Goal: Find specific page/section: Find specific page/section

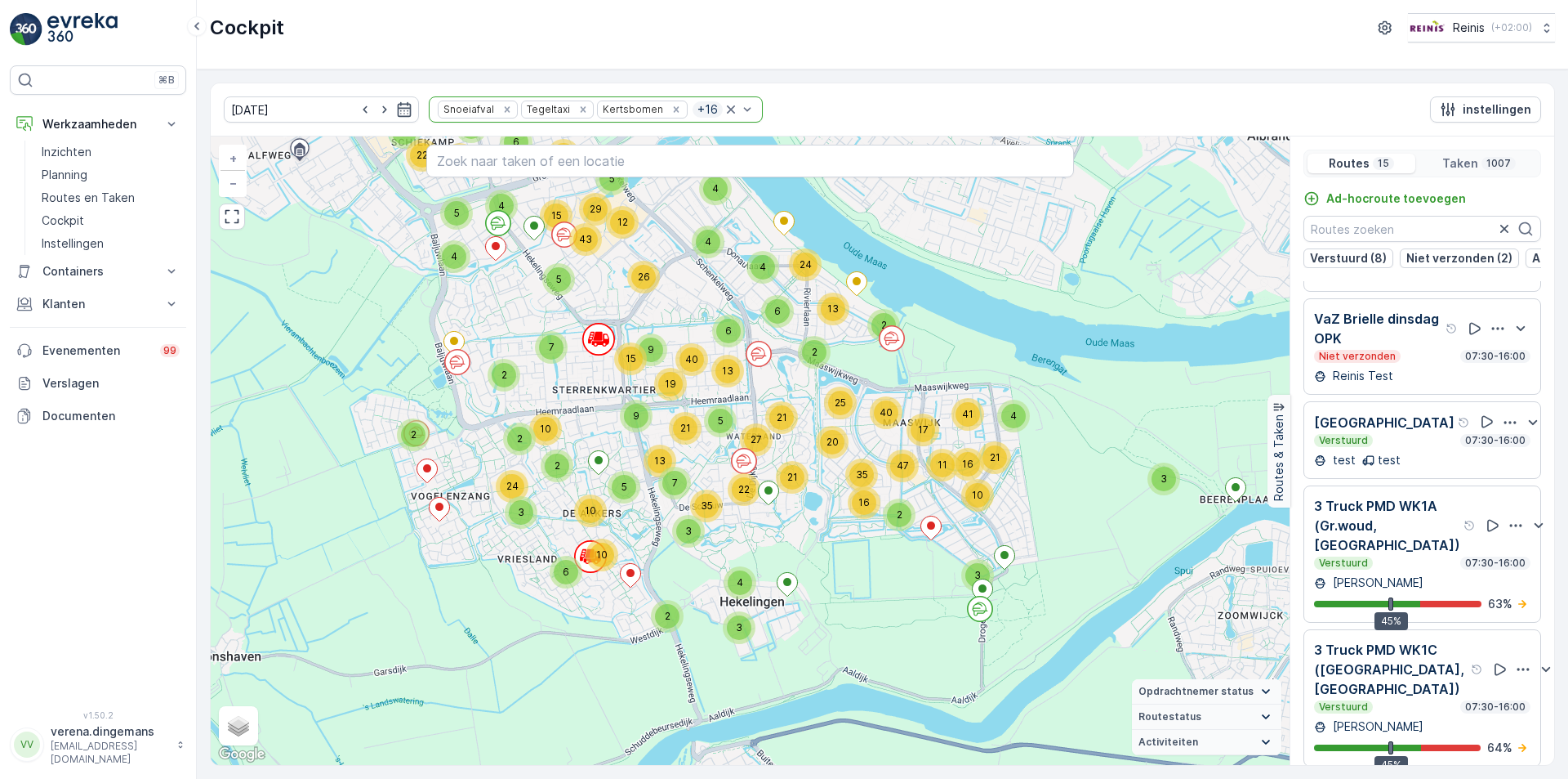
scroll to position [981, 0]
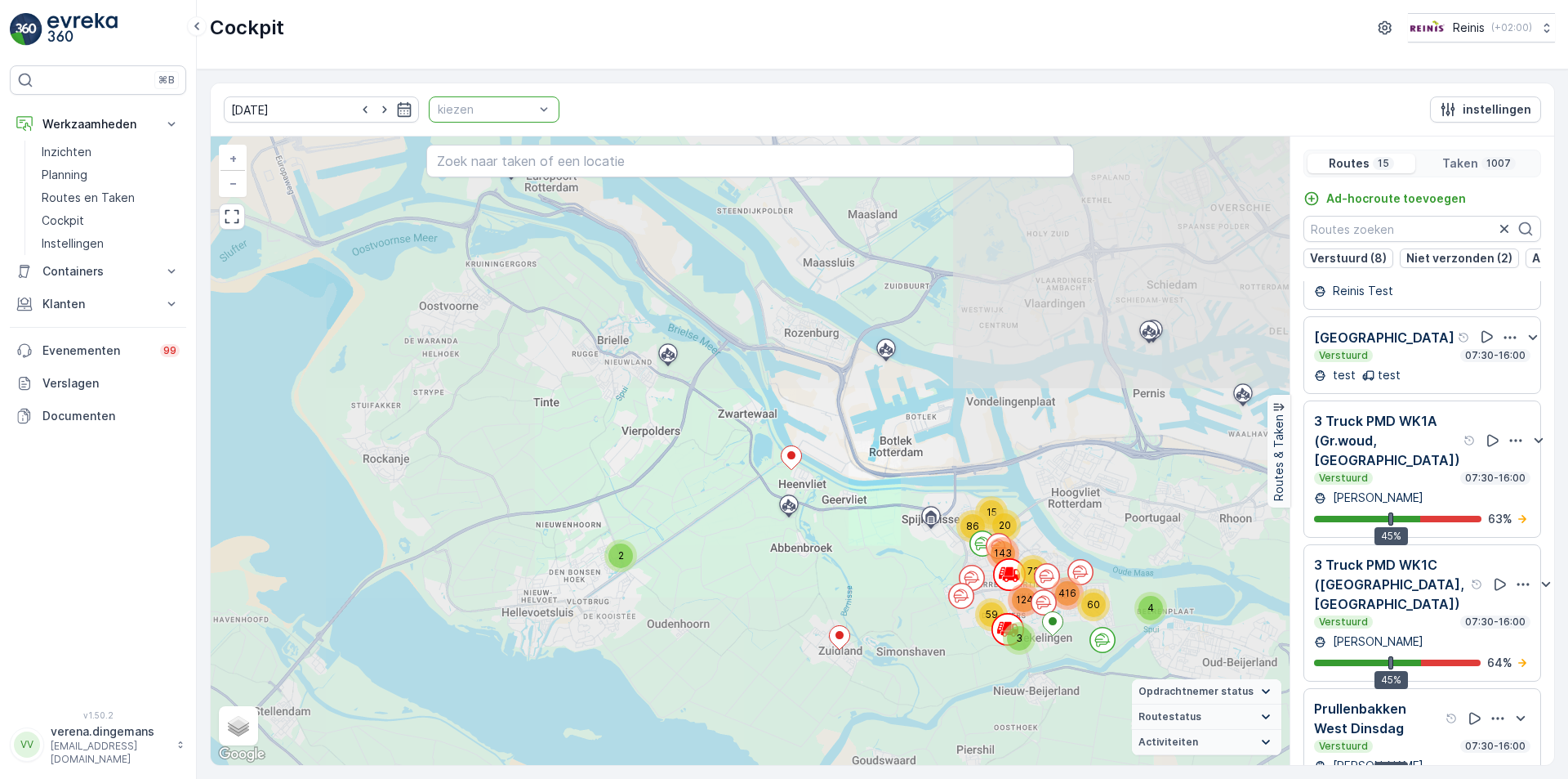
click at [482, 118] on div "kiezen" at bounding box center [493, 109] width 130 height 26
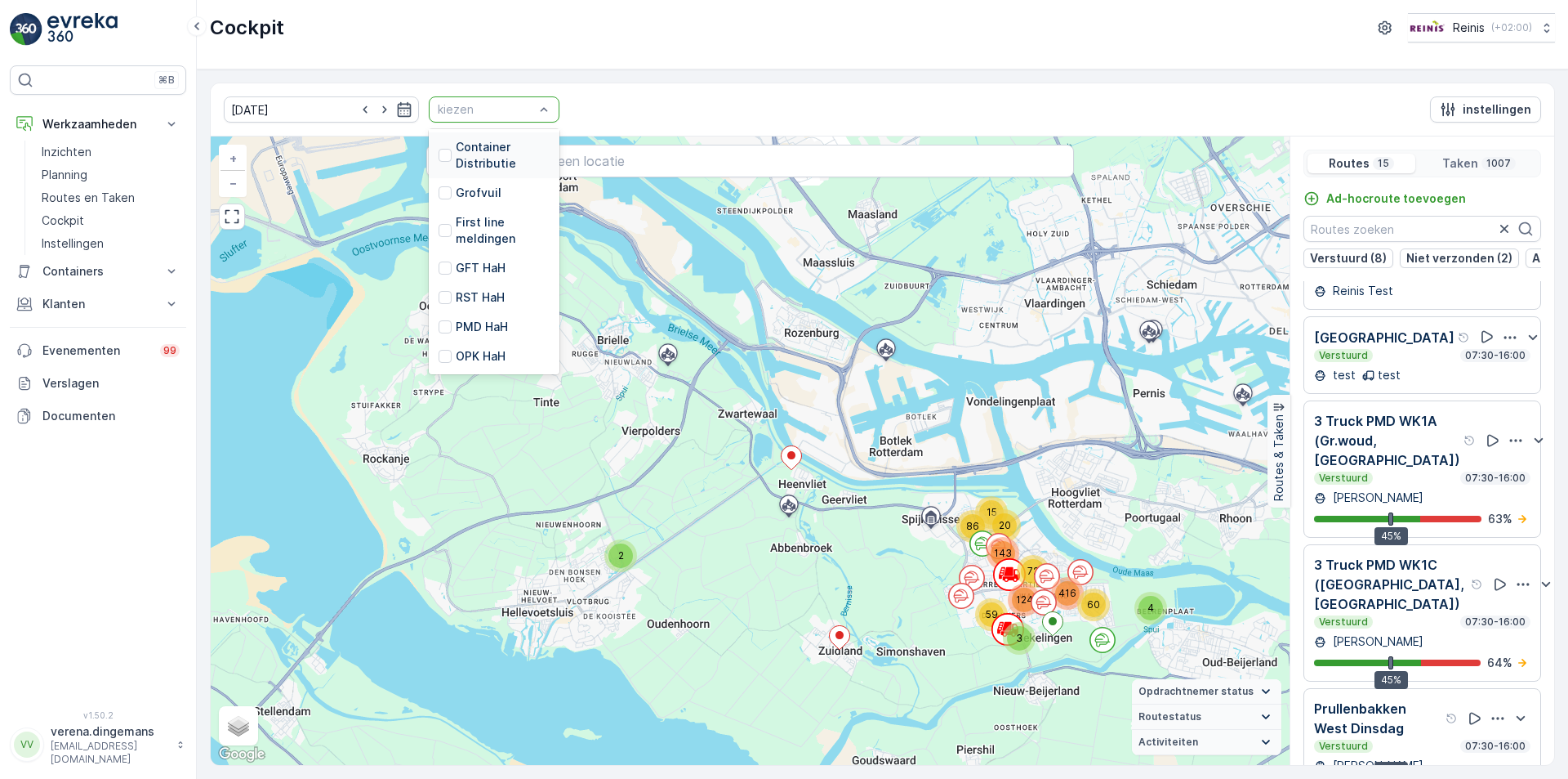
scroll to position [415, 0]
click at [438, 229] on div "First line meldingen" at bounding box center [494, 230] width 111 height 33
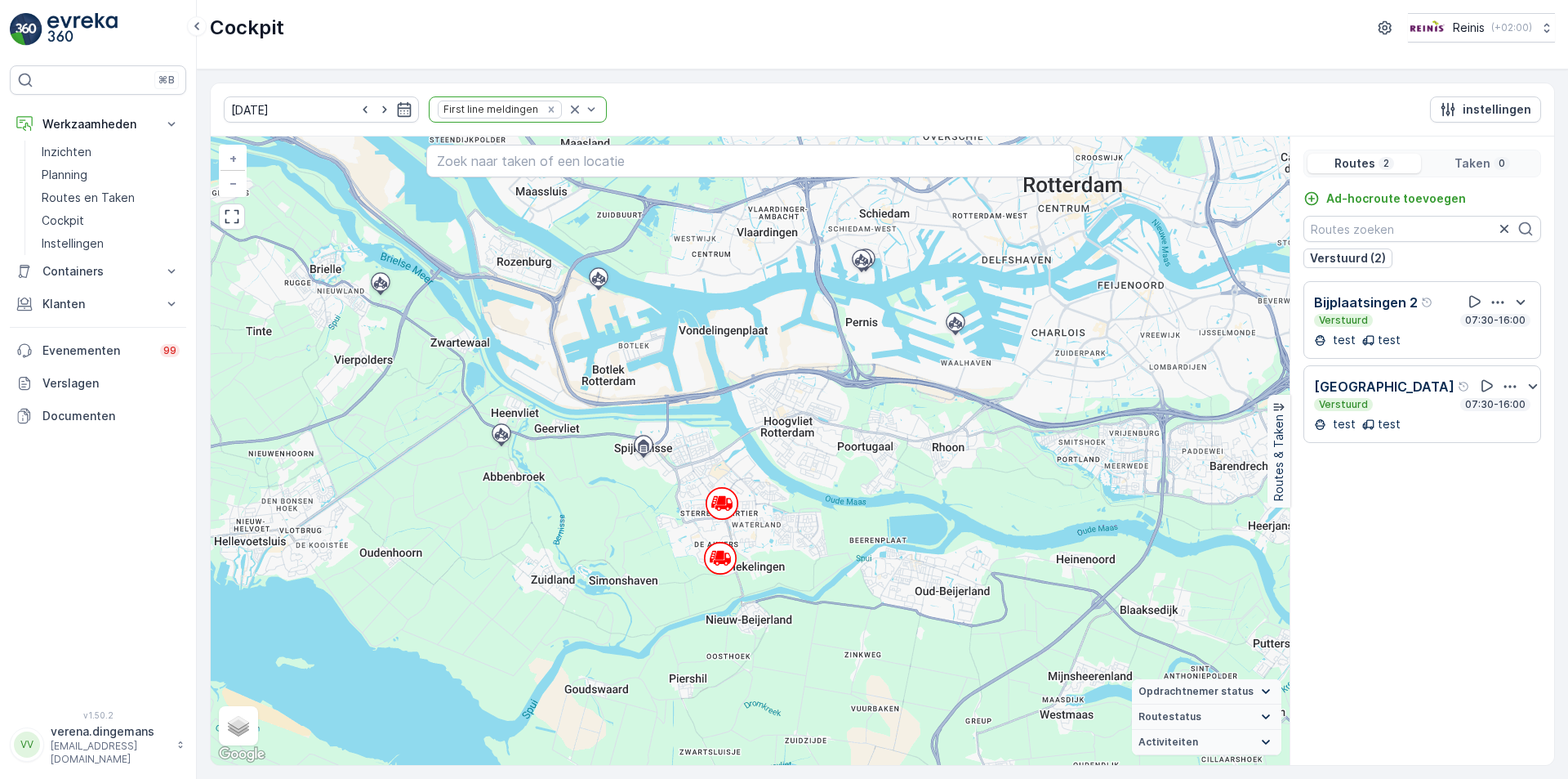
drag, startPoint x: 993, startPoint y: 403, endPoint x: 916, endPoint y: 388, distance: 78.4
click at [923, 394] on div "+ − Satelliet stappenplan Terrein Hybride Leaflet Sneltoetsen Kaartgegevens Kaa…" at bounding box center [750, 451] width 1079 height 629
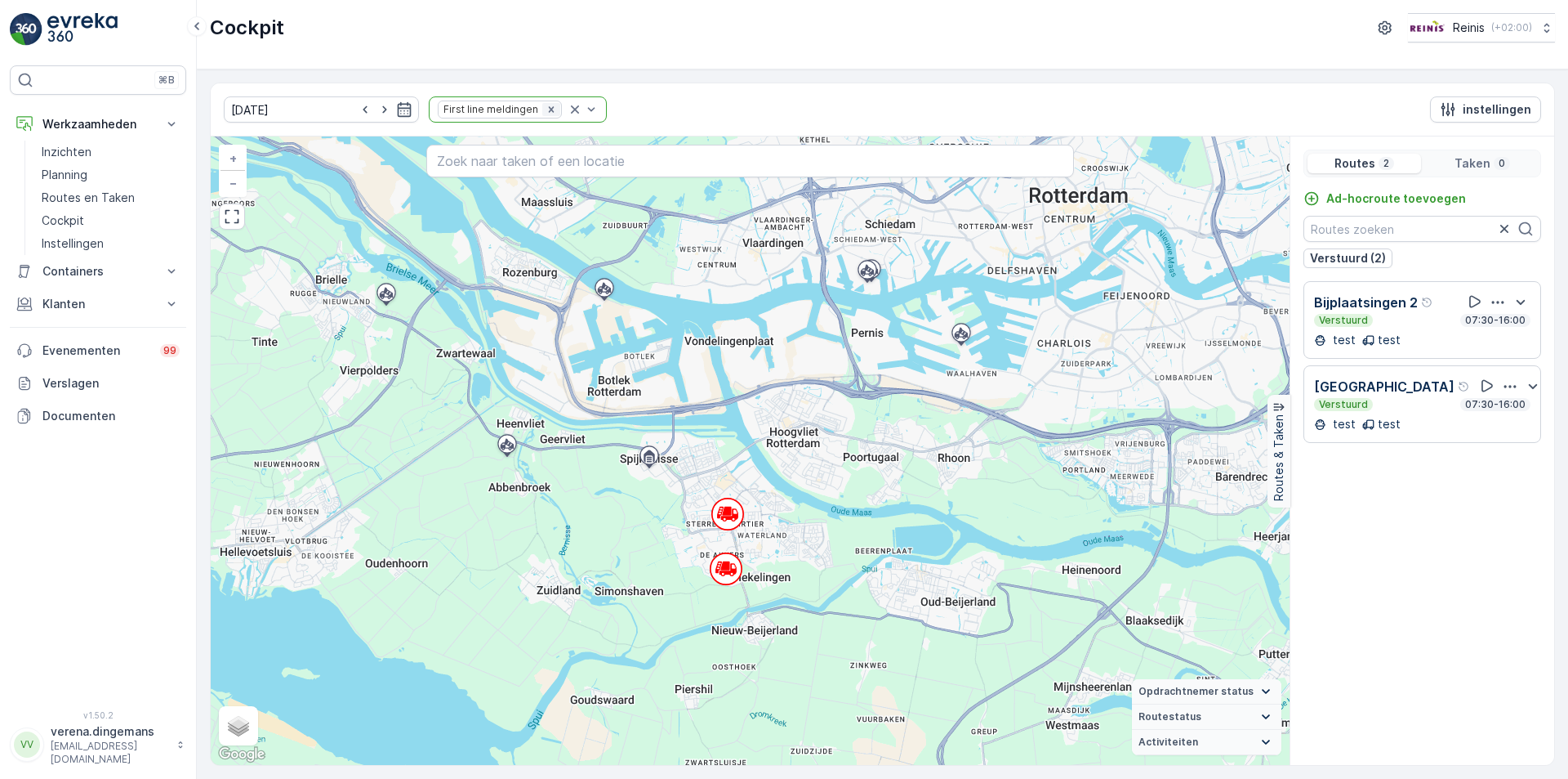
click at [548, 108] on icon "Remove First line meldingen" at bounding box center [551, 109] width 6 height 6
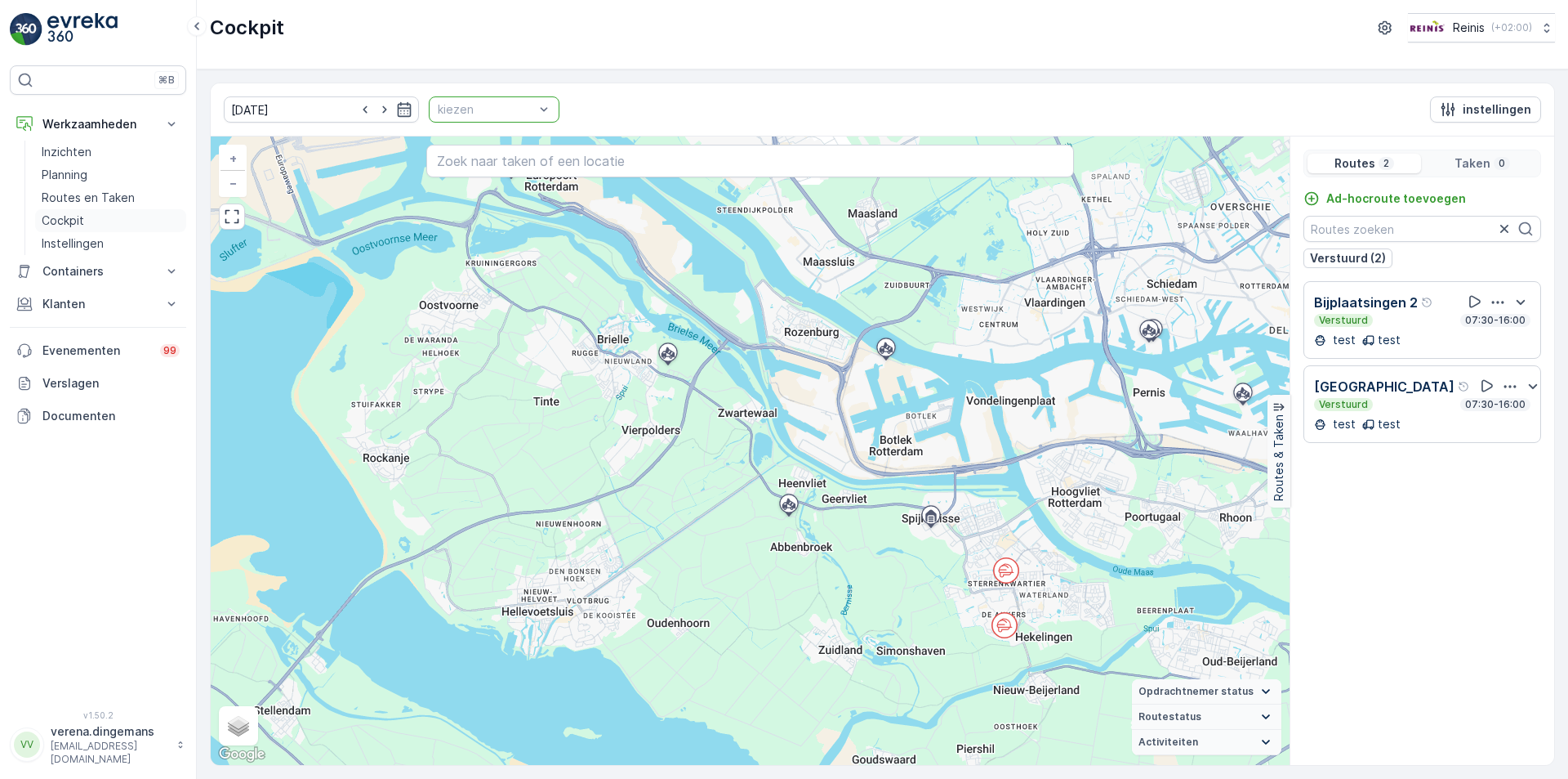
click at [85, 218] on link "Cockpit" at bounding box center [110, 220] width 151 height 23
click at [514, 104] on div at bounding box center [486, 109] width 99 height 13
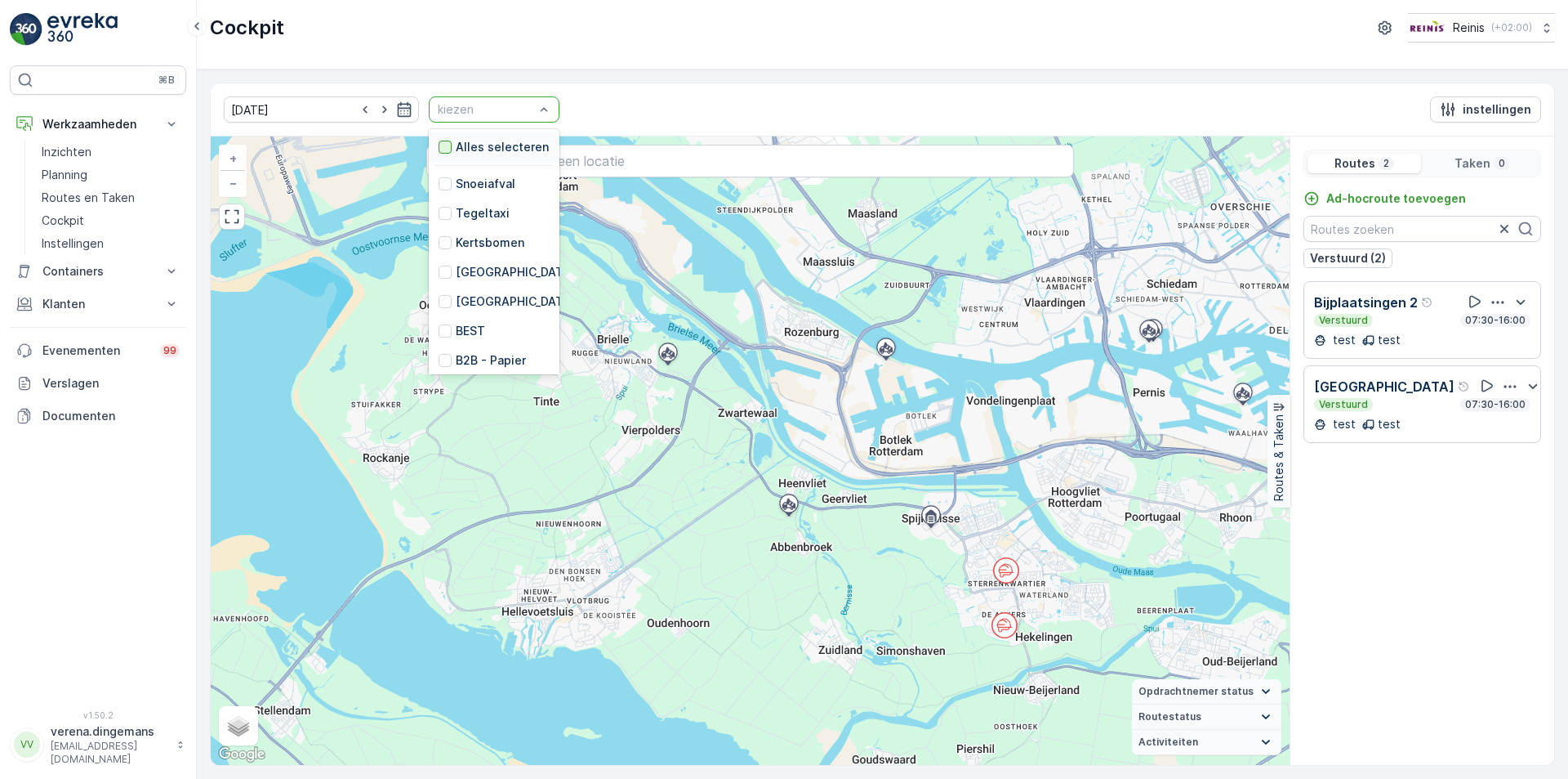
click at [438, 148] on div at bounding box center [444, 146] width 13 height 13
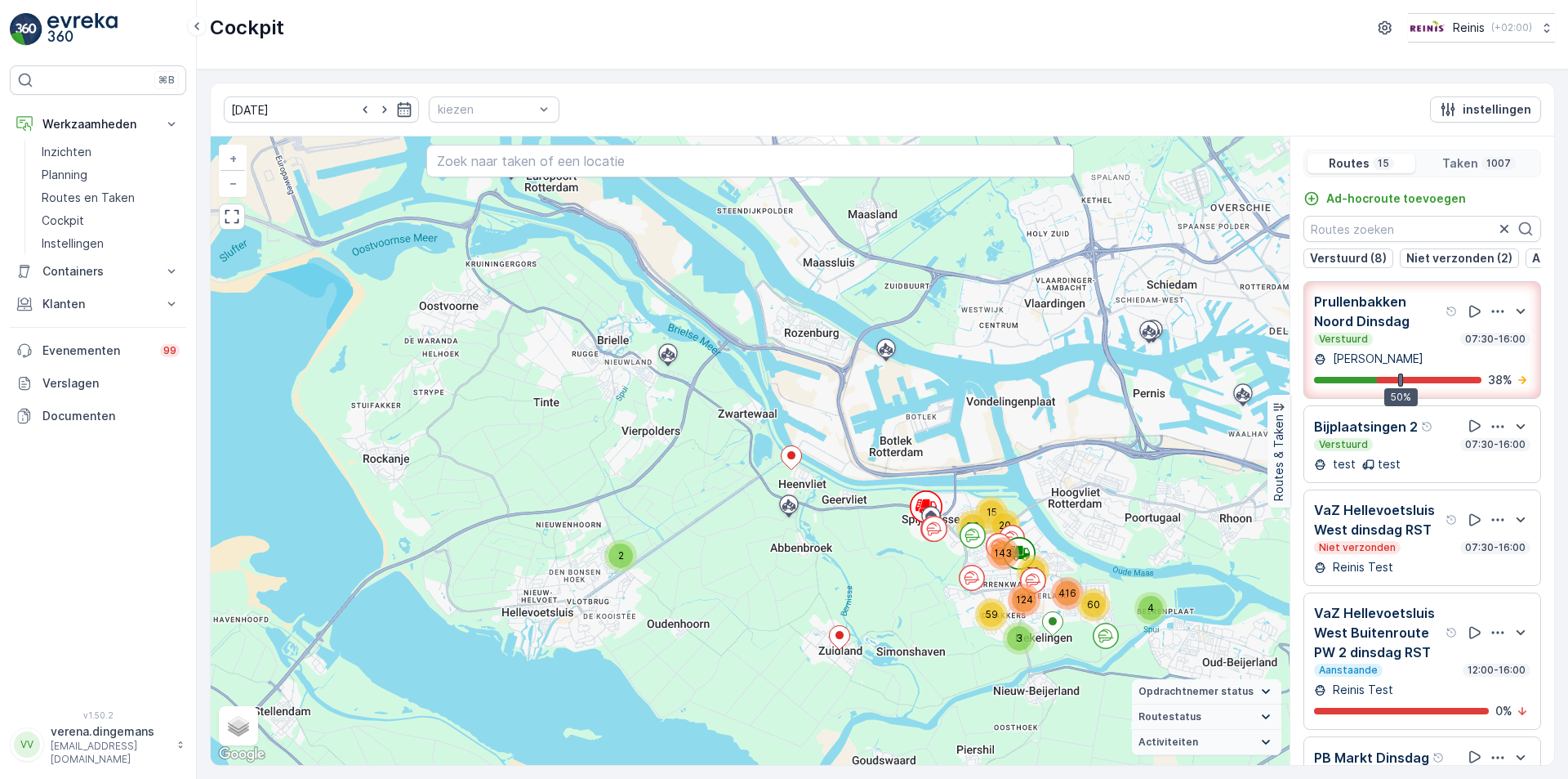
click at [490, 123] on div "[DATE] kiezen instellingen" at bounding box center [882, 109] width 1343 height 53
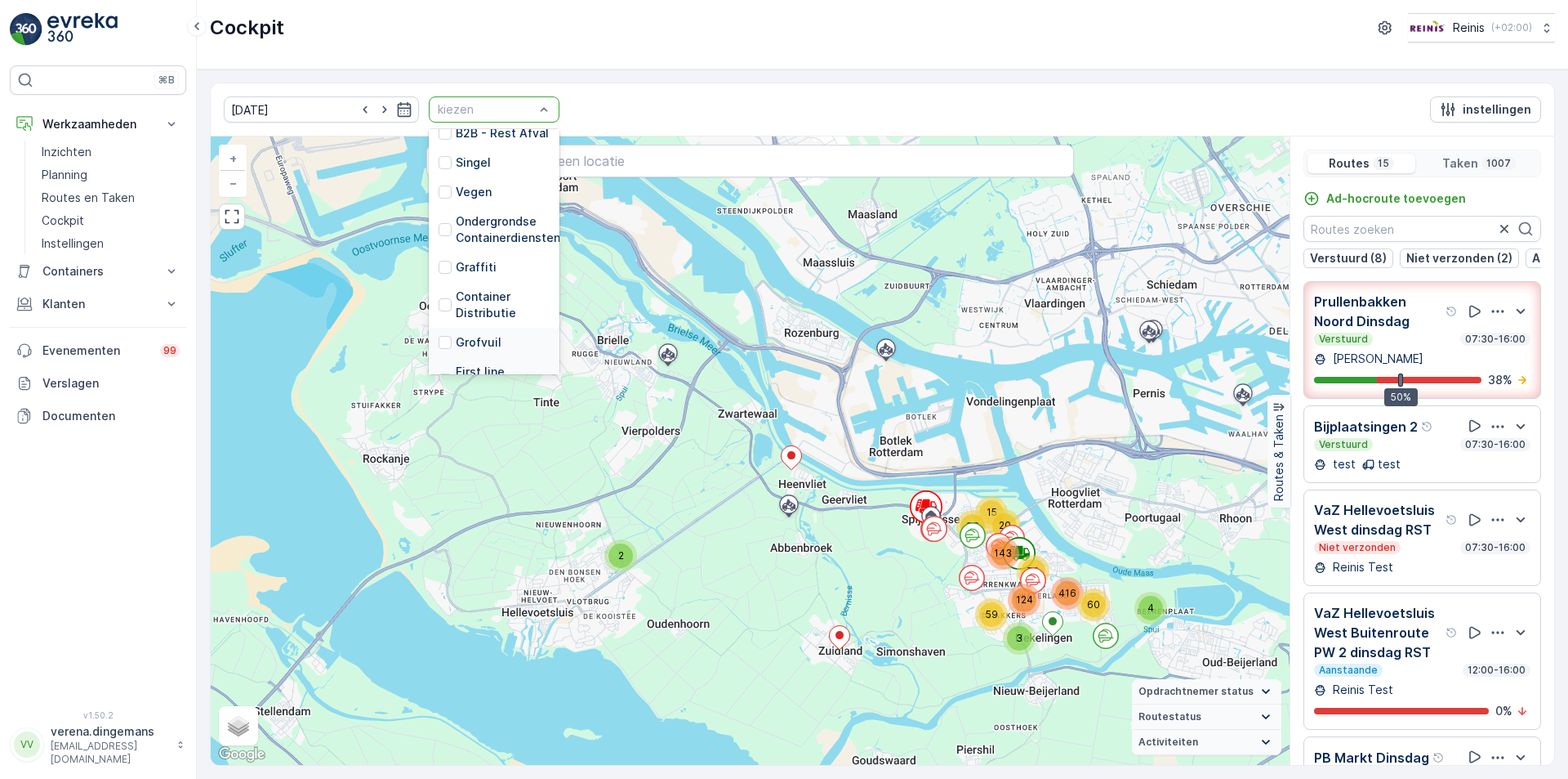
scroll to position [415, 0]
click at [438, 224] on div at bounding box center [444, 230] width 13 height 13
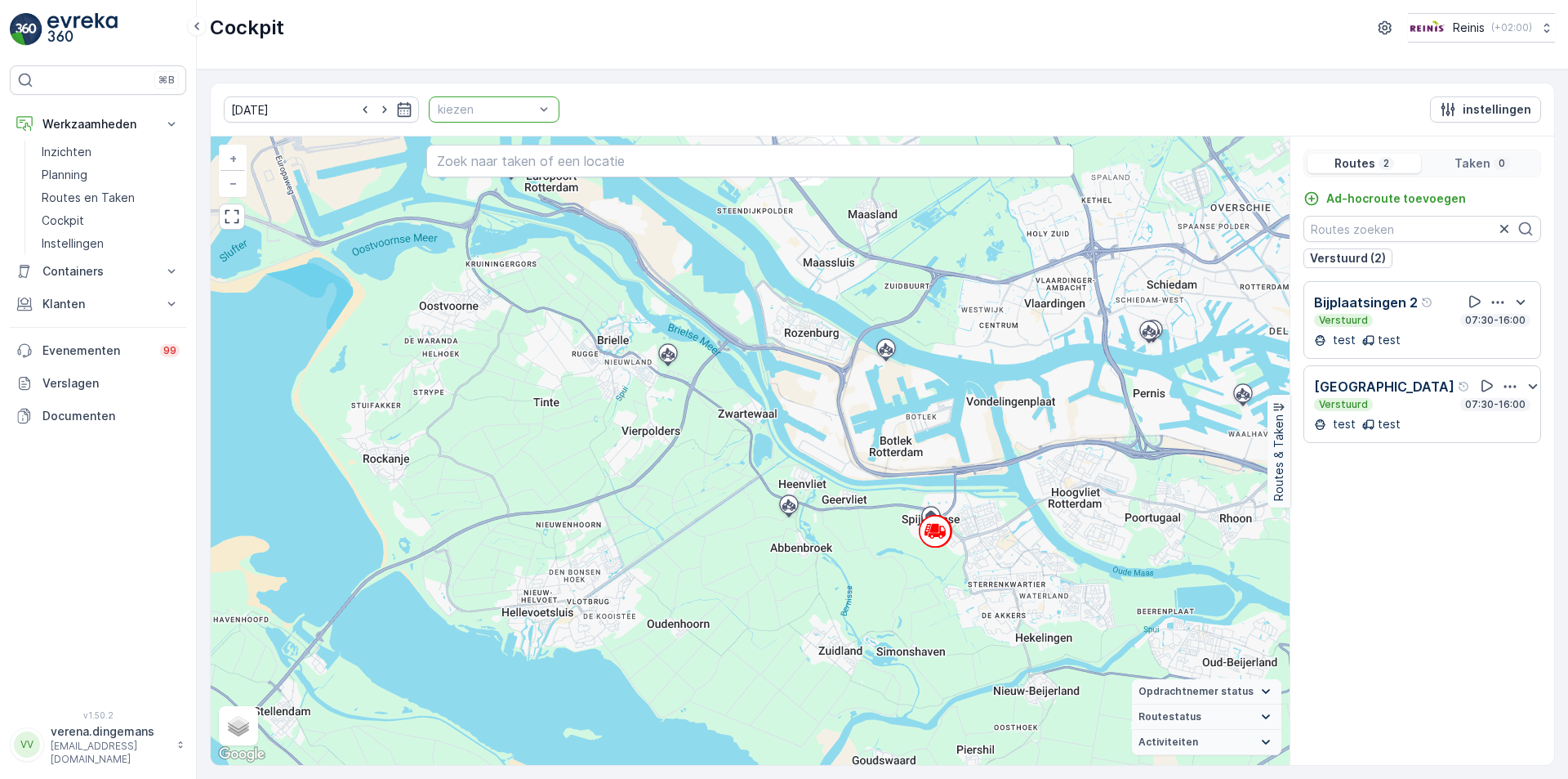
click at [479, 108] on div at bounding box center [486, 109] width 99 height 13
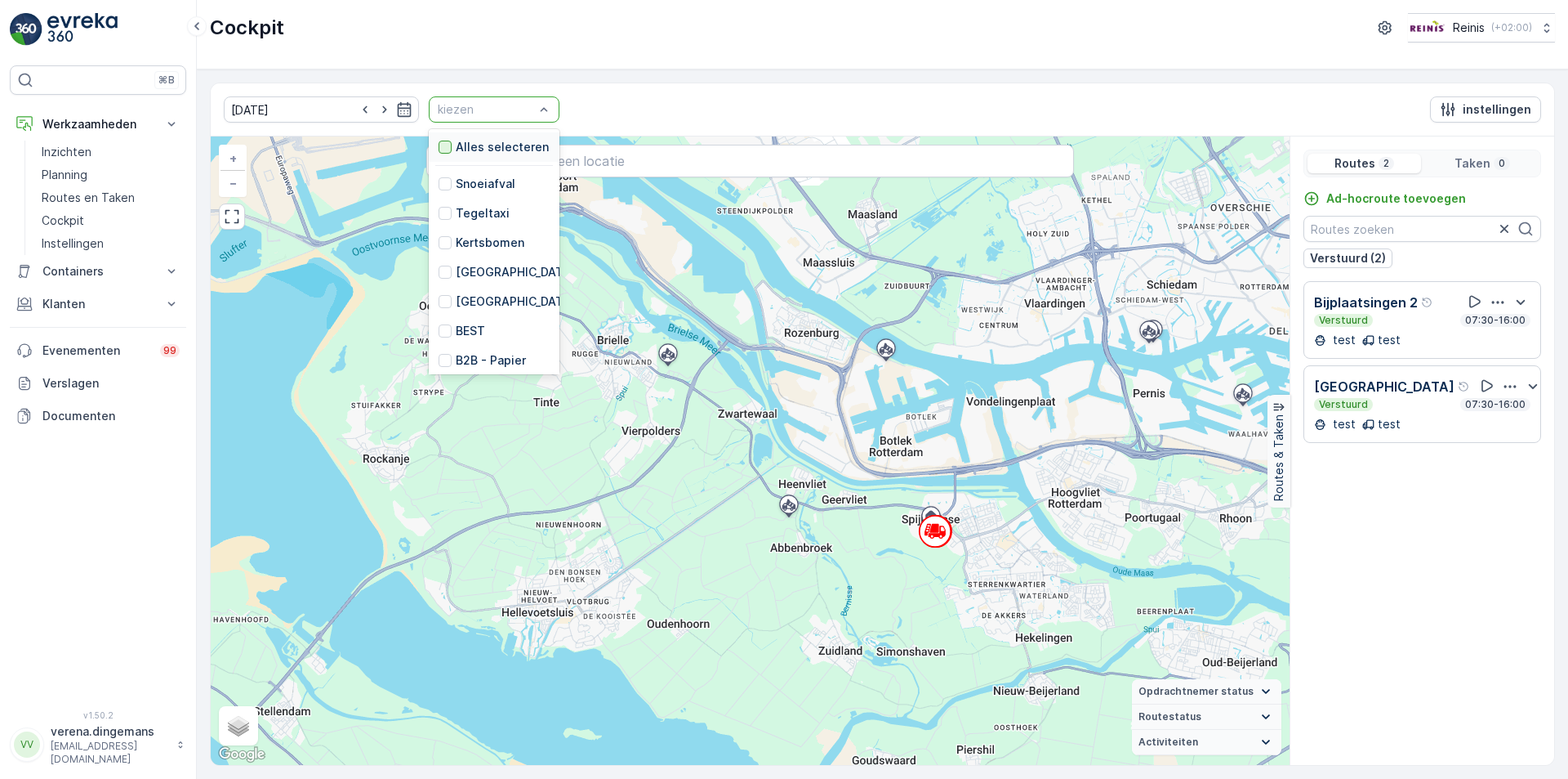
click at [438, 151] on div at bounding box center [444, 146] width 13 height 13
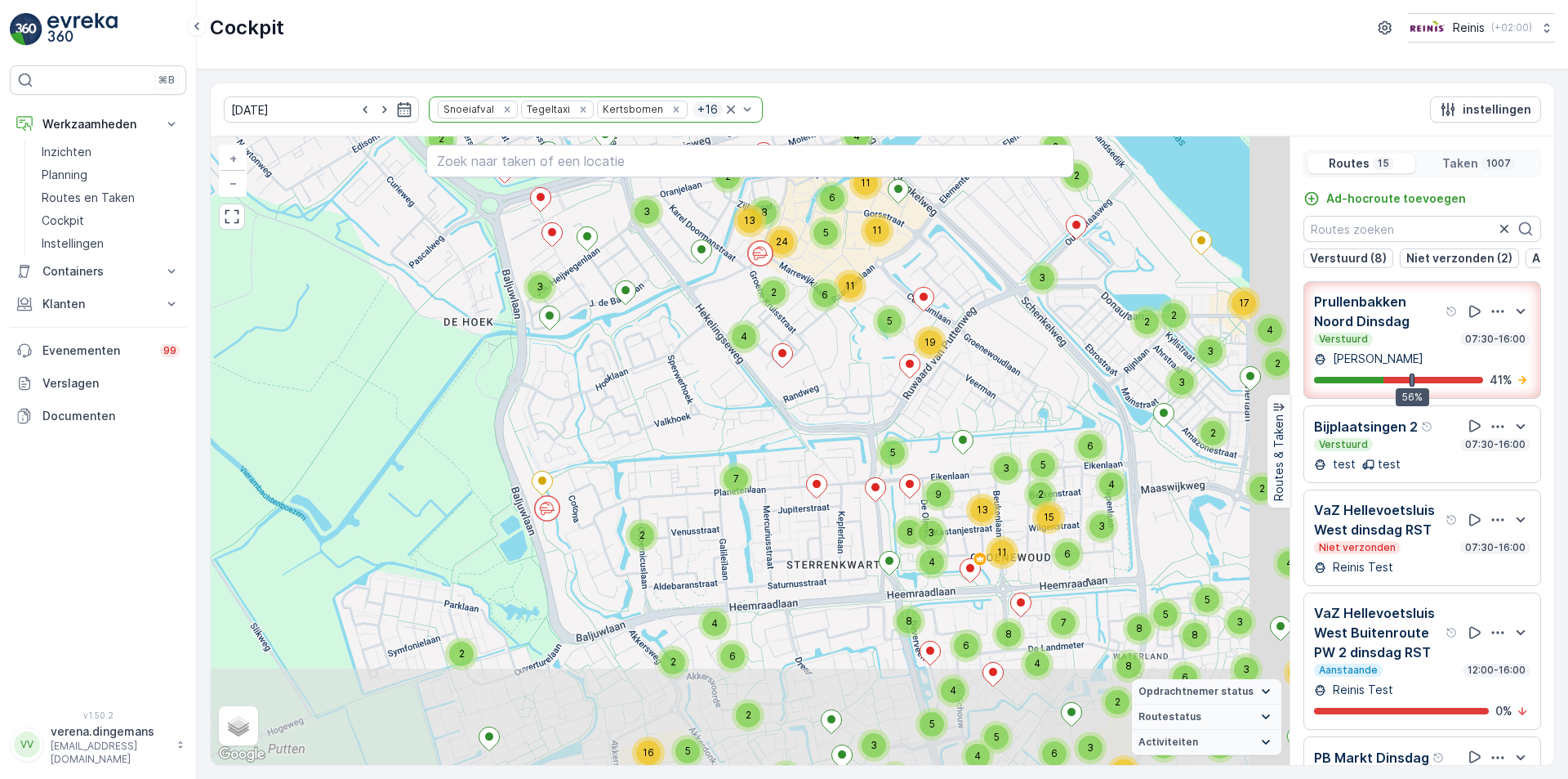
drag, startPoint x: 1060, startPoint y: 604, endPoint x: 812, endPoint y: 338, distance: 363.7
click at [812, 338] on div "6 4 4 2 6 2 3 3 2 3 3 13 2 2 3 3 4 5 5 2 4 6 3 2 2 4 4 7 2 4 5 4 3 2 4 2 2 3 2 …" at bounding box center [750, 451] width 1079 height 629
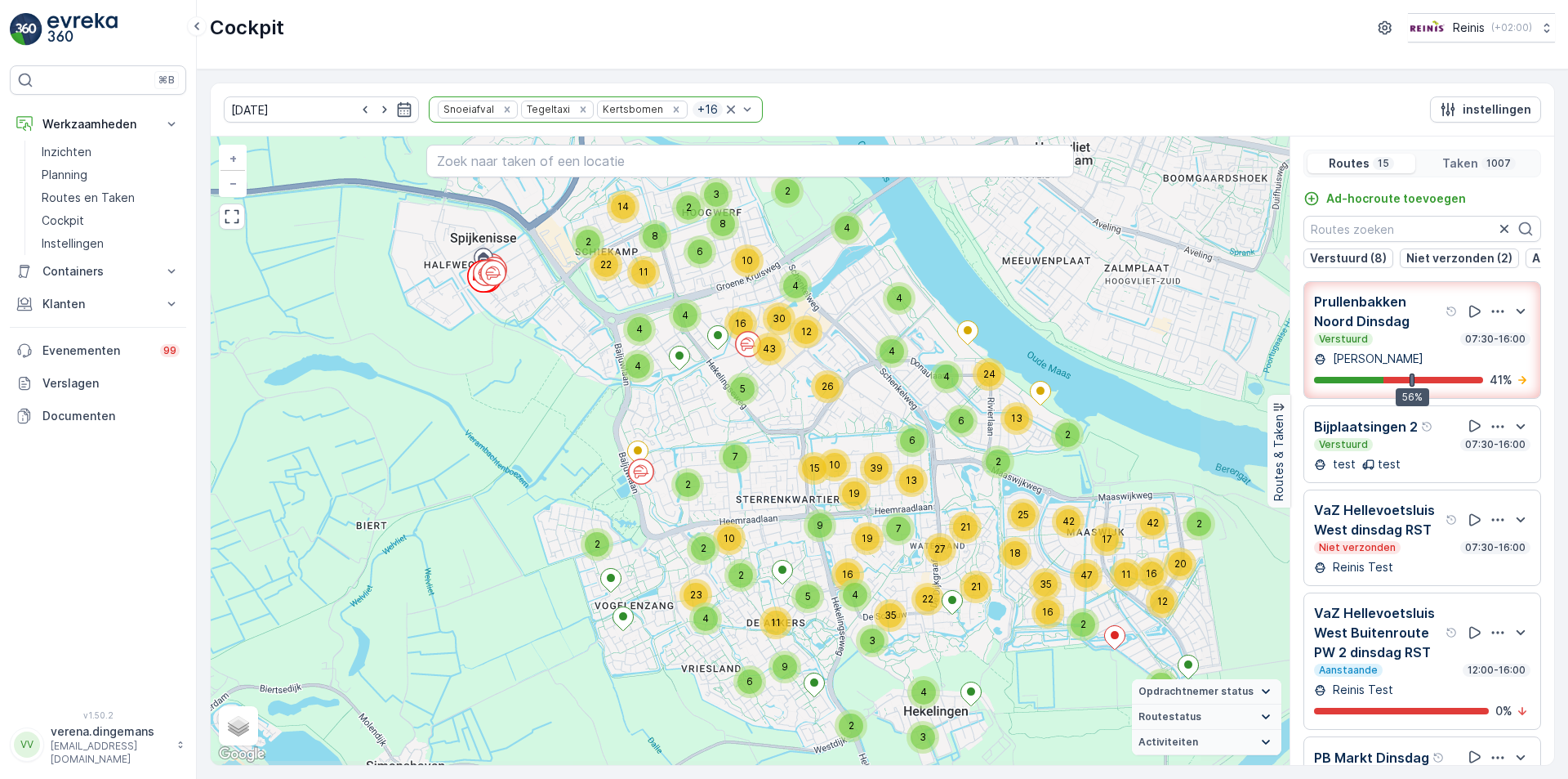
drag, startPoint x: 1129, startPoint y: 593, endPoint x: 1072, endPoint y: 676, distance: 100.7
click at [1072, 676] on div "10 4 4 2 8 2 3 3 6 4 16 8 14 2 4 11 22 2 6 9 11 2 2 4 23 4 5 30 26 12 43 2 10 7…" at bounding box center [750, 451] width 1079 height 629
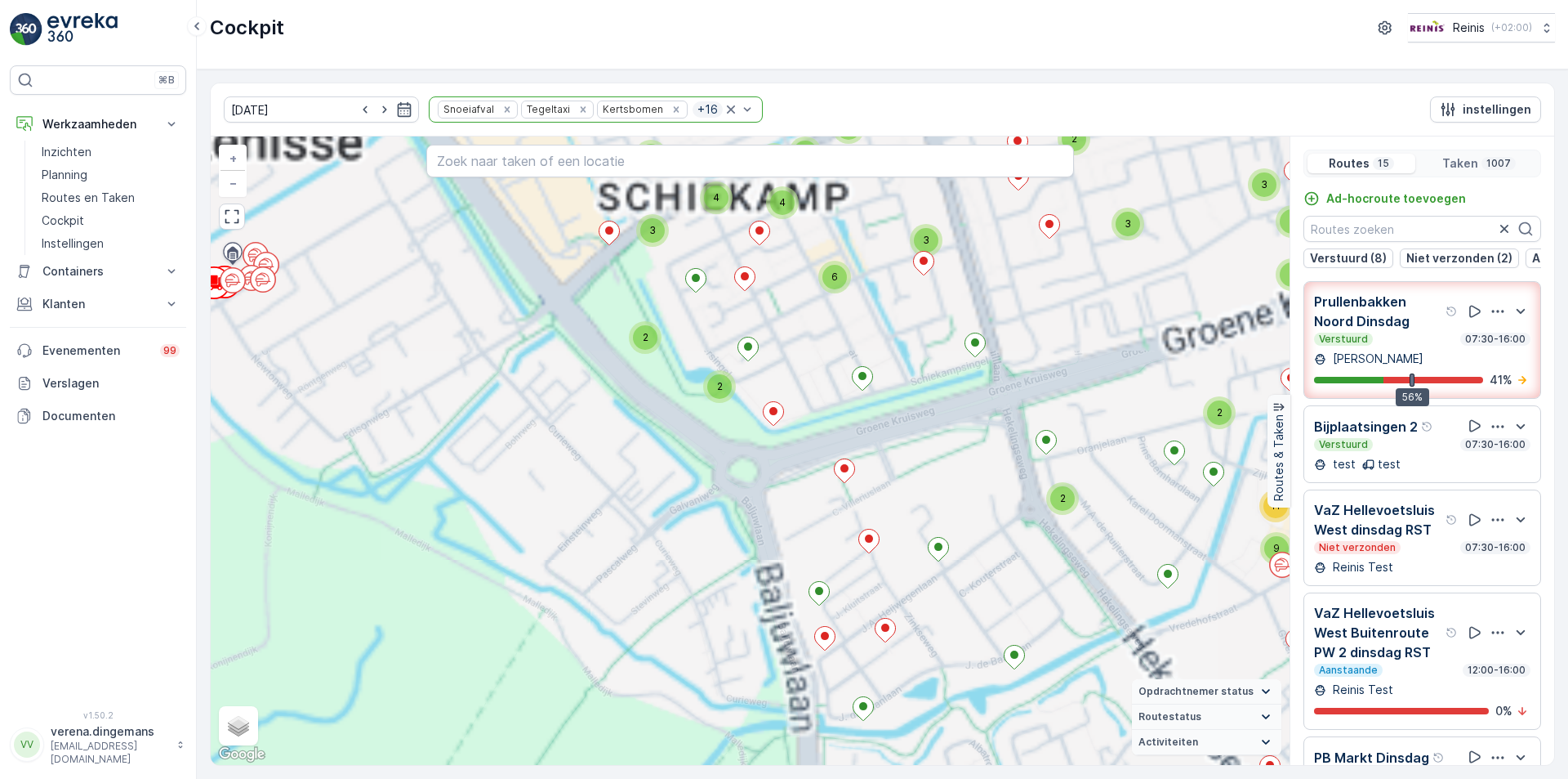
drag, startPoint x: 542, startPoint y: 389, endPoint x: 608, endPoint y: 666, distance: 284.8
click at [608, 666] on div "3 2 3 3 2 2 4 2 2 2 2 3 2 11 2 3 3 2 2 5 2 3 2 3 6 2 2 3 4 2 4 2 3 4 2 2 2 2 2 …" at bounding box center [750, 451] width 1079 height 629
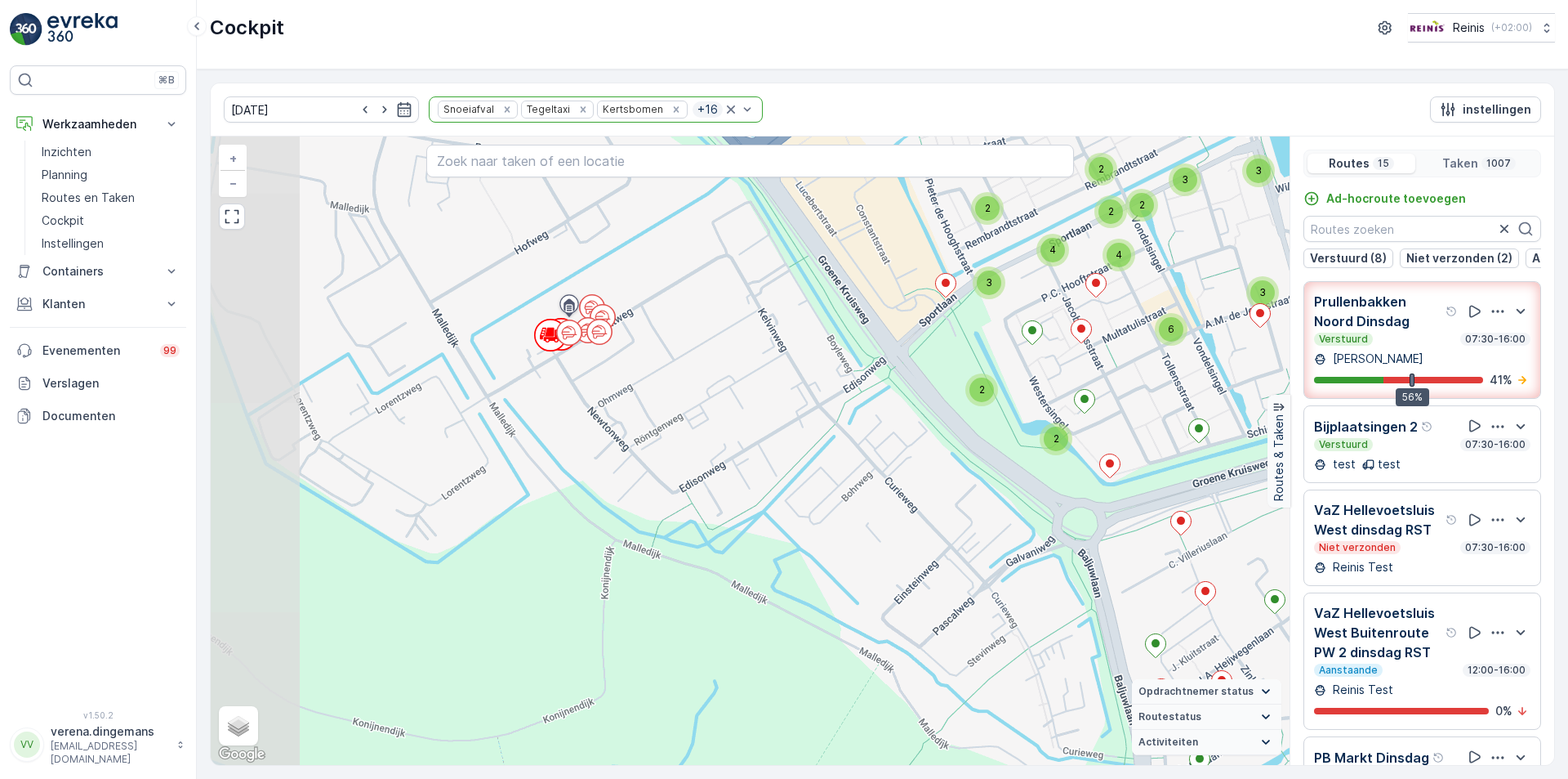
drag, startPoint x: 297, startPoint y: 283, endPoint x: 634, endPoint y: 335, distance: 341.0
click at [634, 335] on div "3 2 3 3 2 2 4 2 2 2 2 3 2 11 2 3 3 2 2 5 2 3 2 3 6 2 2 3 4 2 4 2 3 4 2 2 2 2 2 …" at bounding box center [750, 451] width 1079 height 629
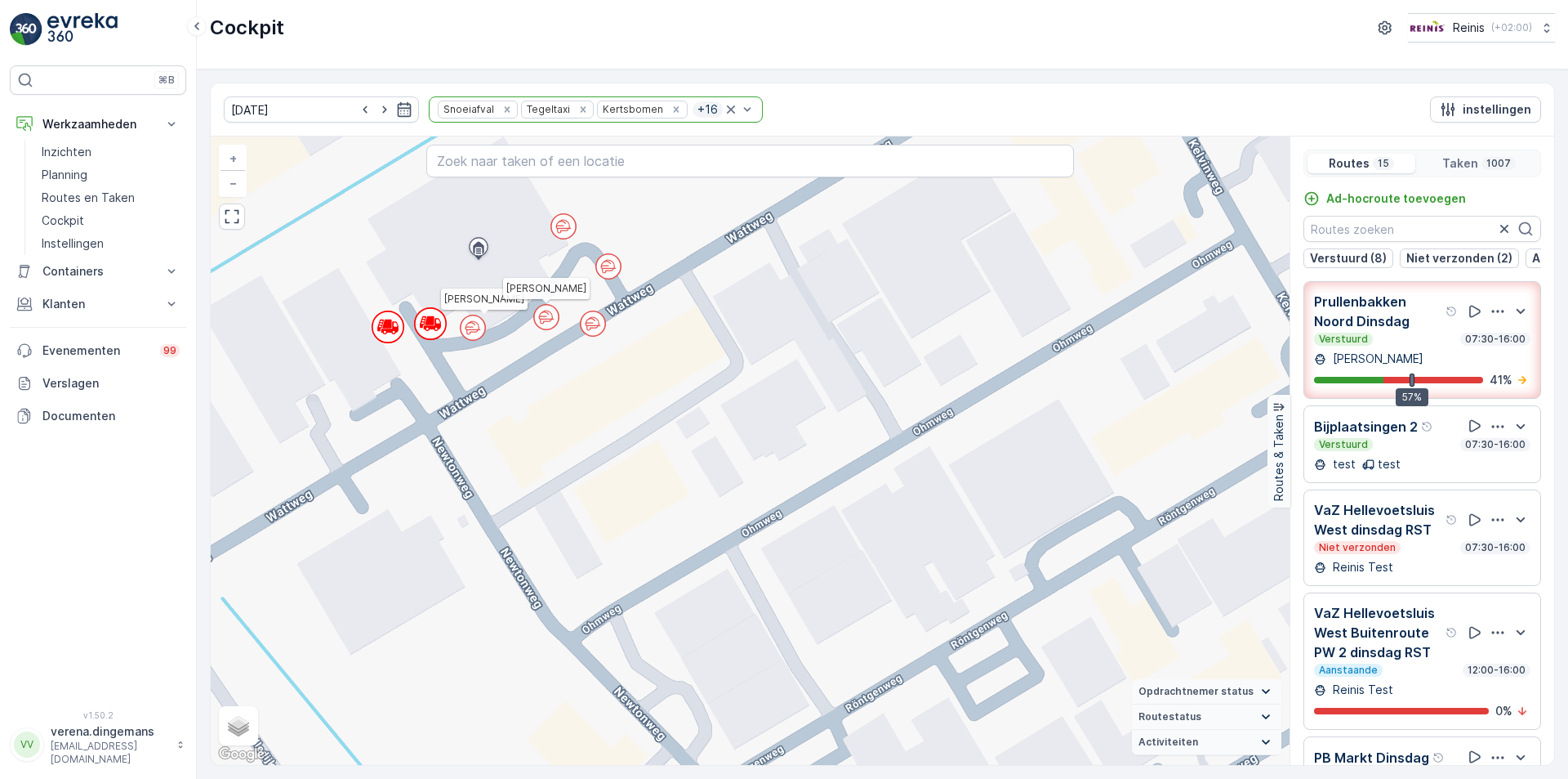
drag, startPoint x: 631, startPoint y: 222, endPoint x: 628, endPoint y: 253, distance: 31.1
click at [628, 253] on div "2 2 2 2 2 2 2 2 2 2 2 2 2 2 2 2 3 2 2 2 2 2 4 2 2 2 2 2 2 2 2 2 2 2 3 2 2 2 2 3…" at bounding box center [750, 451] width 1079 height 629
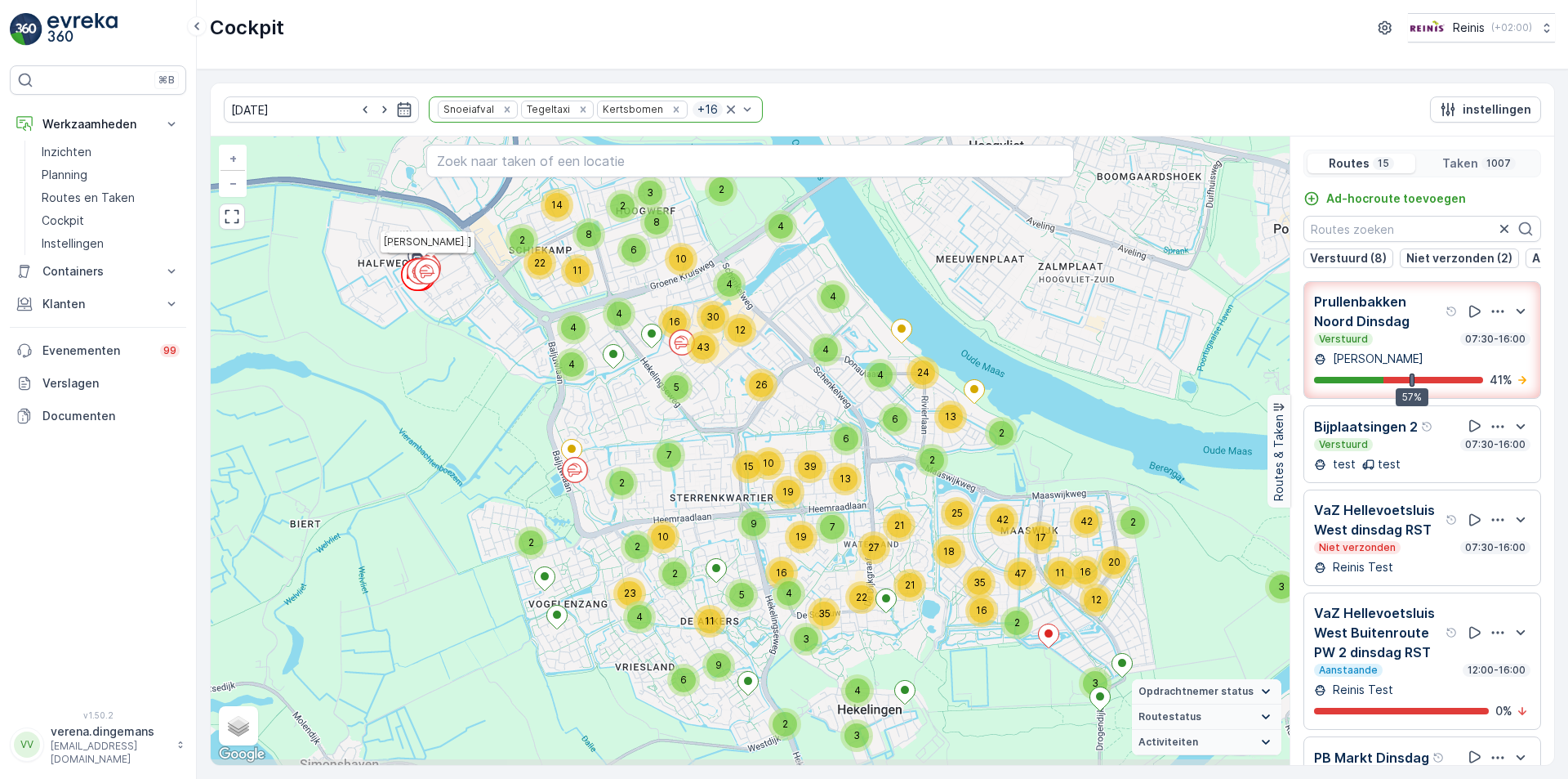
drag, startPoint x: 1006, startPoint y: 361, endPoint x: 594, endPoint y: 285, distance: 419.0
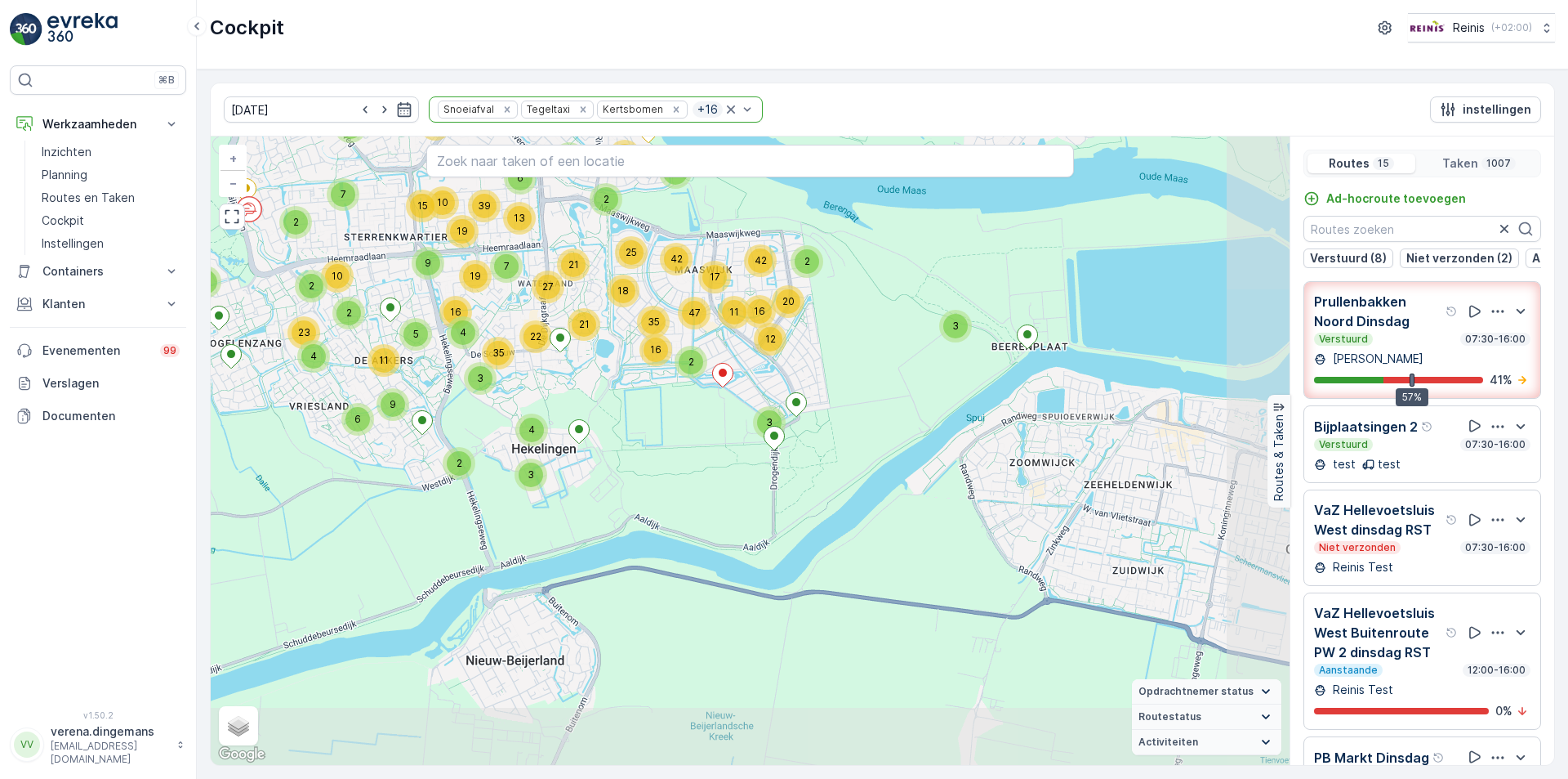
drag, startPoint x: 918, startPoint y: 645, endPoint x: 591, endPoint y: 384, distance: 418.4
click at [591, 384] on div "10 4 4 2 8 2 3 3 6 4 16 8 14 2 4 11 22 2 6 9 11 2 2 4 23 4 5 30 26 12 43 2 10 7…" at bounding box center [750, 451] width 1079 height 629
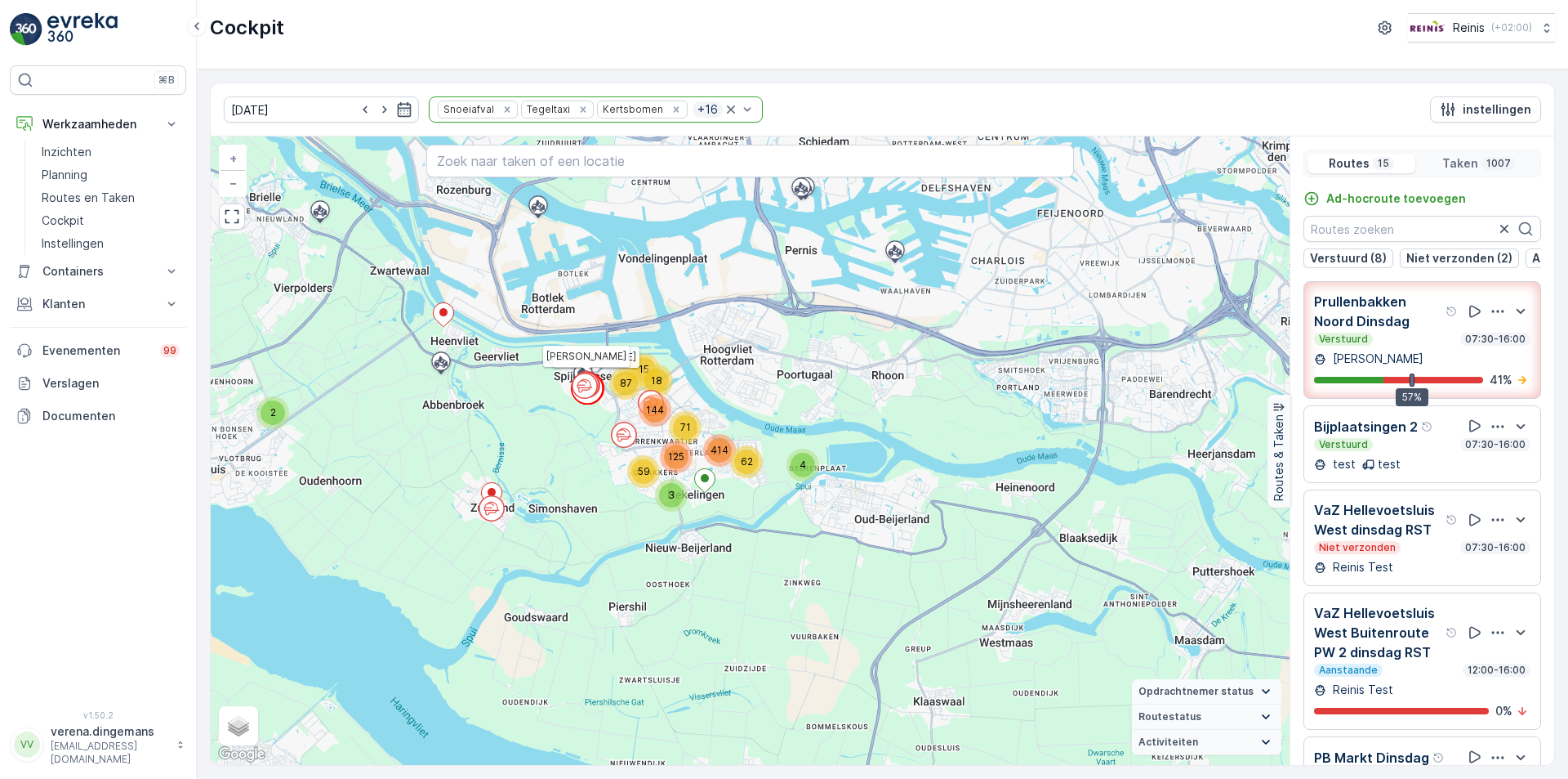
drag, startPoint x: 350, startPoint y: 339, endPoint x: 467, endPoint y: 433, distance: 150.1
click at [467, 433] on div "2 18 15 4 87 3 59 144 71 125 62 414 [PERSON_NAME] [PERSON_NAME] + − Satelliet s…" at bounding box center [750, 451] width 1079 height 629
